Goal: Information Seeking & Learning: Learn about a topic

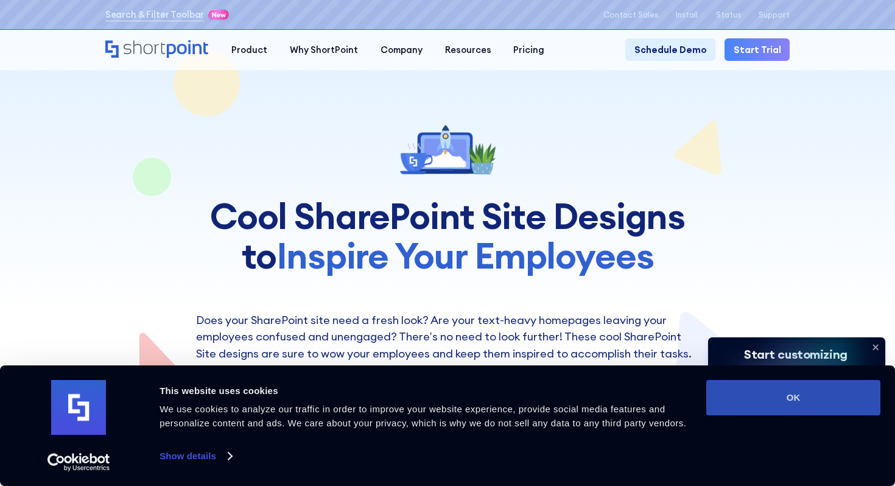
click at [776, 401] on button "OK" at bounding box center [793, 397] width 174 height 35
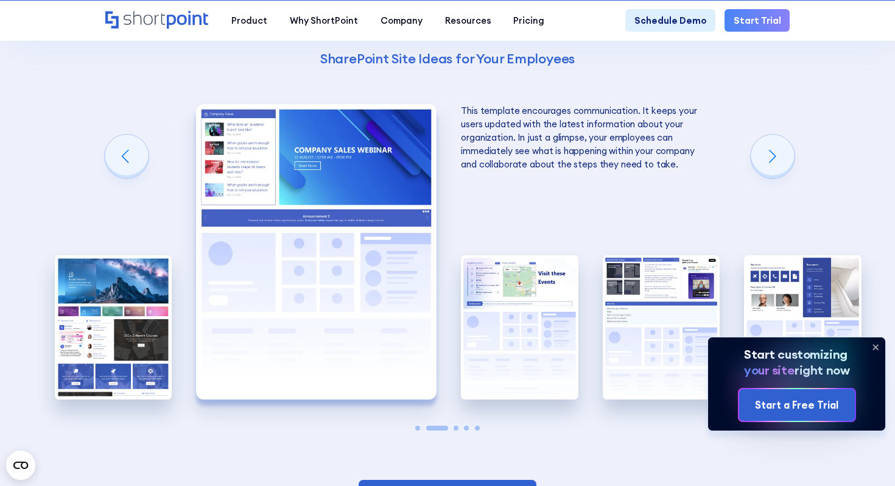
scroll to position [1895, 0]
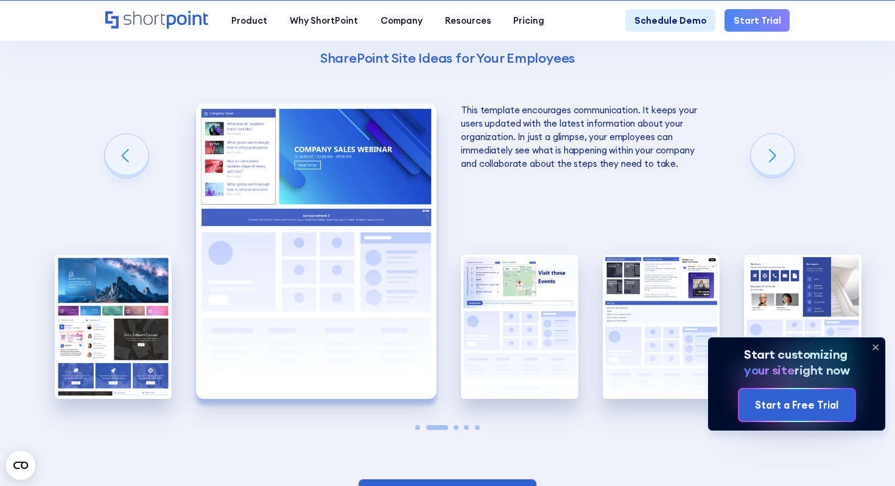
click at [757, 189] on div "Using Cool SharePoint Web Parts to Create an Effective Design Wondering where t…" at bounding box center [447, 136] width 895 height 816
click at [766, 178] on div "Next slide" at bounding box center [773, 156] width 44 height 44
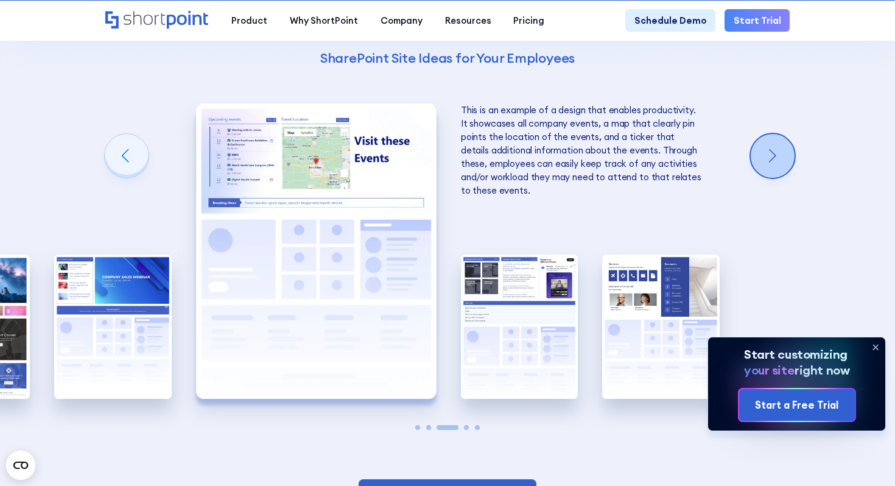
click at [766, 173] on div "Next slide" at bounding box center [773, 156] width 44 height 44
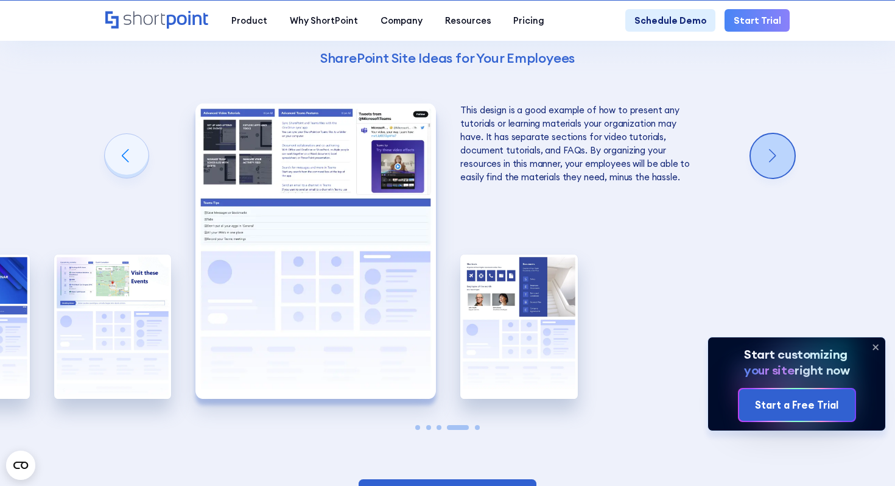
click at [766, 173] on div "Next slide" at bounding box center [773, 156] width 44 height 44
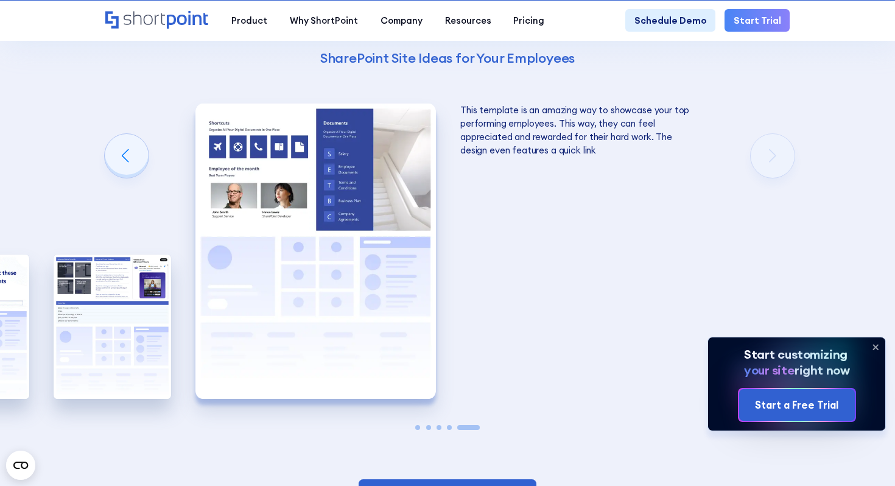
click at [766, 173] on div "Using Cool SharePoint Web Parts to Create an Effective Design Wondering where t…" at bounding box center [447, 136] width 895 height 816
click at [121, 166] on div "Previous slide" at bounding box center [127, 156] width 44 height 44
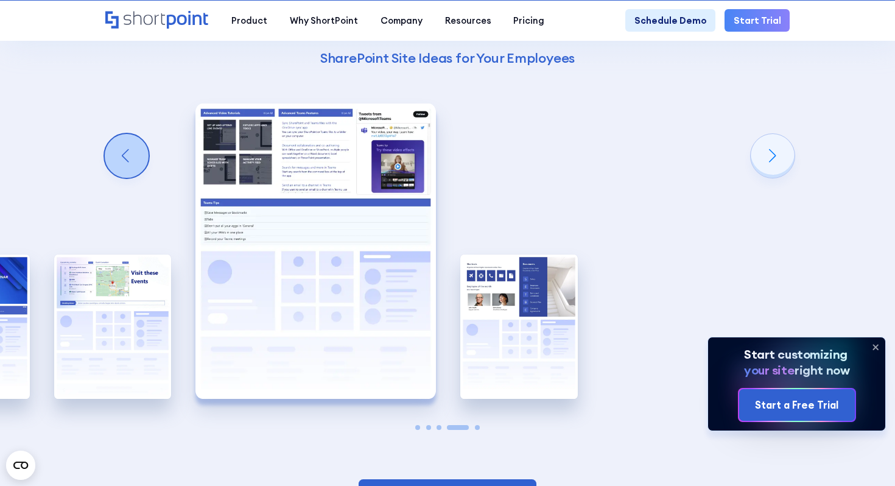
click at [121, 166] on div "Previous slide" at bounding box center [127, 156] width 44 height 44
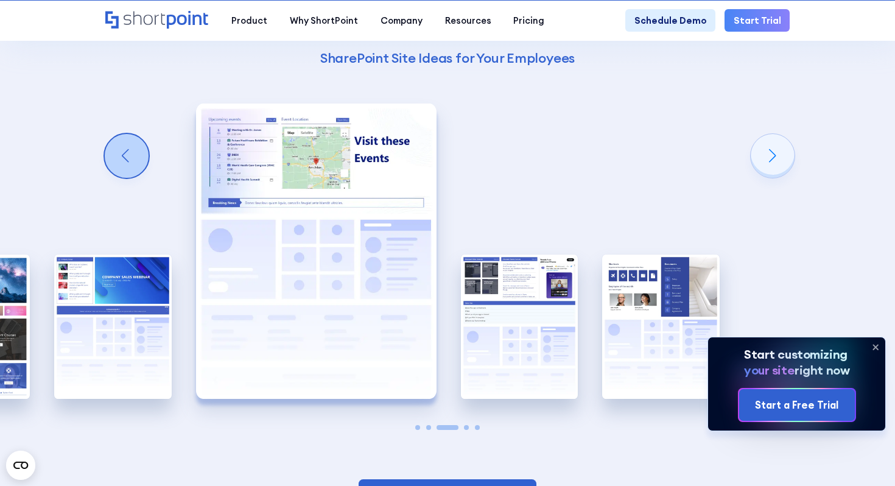
click at [121, 166] on div "Previous slide" at bounding box center [127, 156] width 44 height 44
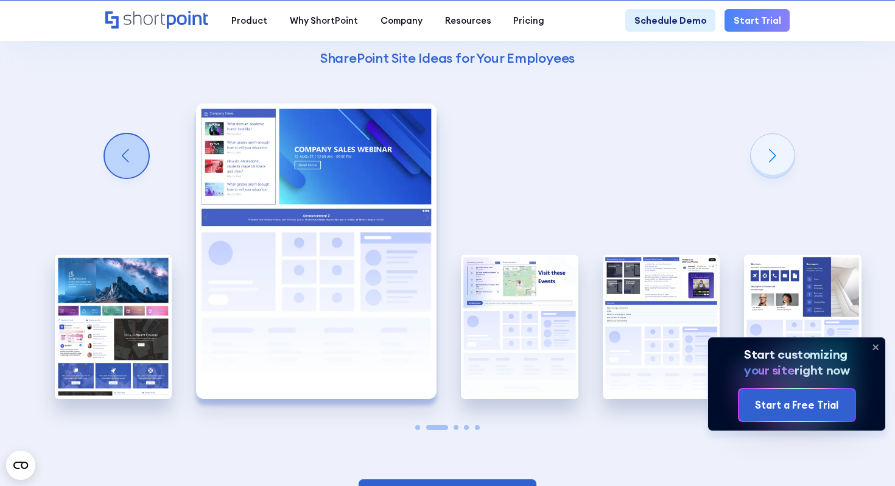
click at [121, 166] on div "Previous slide" at bounding box center [127, 156] width 44 height 44
